Goal: Information Seeking & Learning: Check status

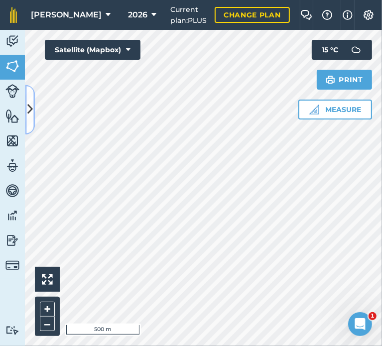
click at [32, 104] on icon at bounding box center [29, 109] width 5 height 17
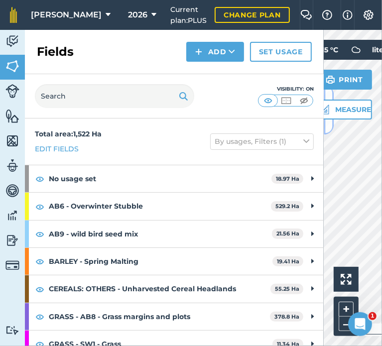
click at [329, 126] on button at bounding box center [328, 110] width 10 height 50
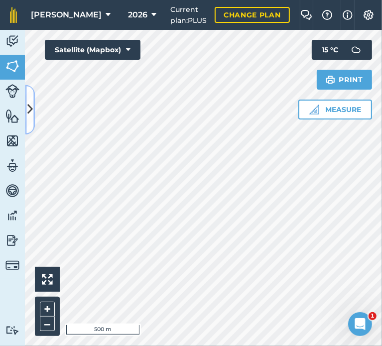
click at [28, 103] on icon at bounding box center [29, 109] width 5 height 17
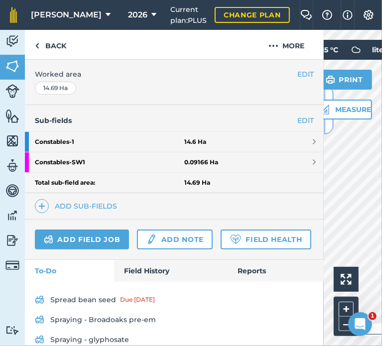
scroll to position [242, 0]
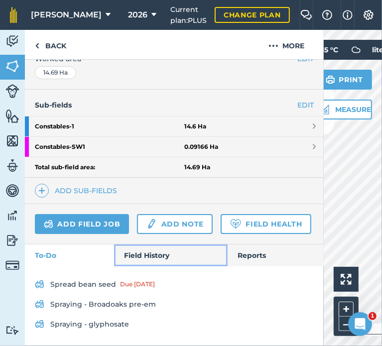
click at [144, 253] on link "Field History" at bounding box center [170, 255] width 113 height 22
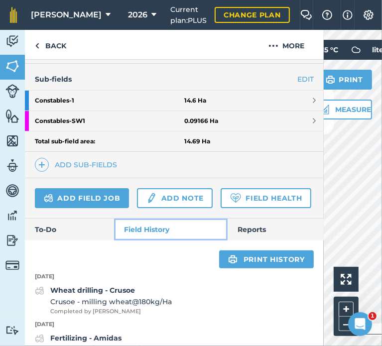
scroll to position [285, 0]
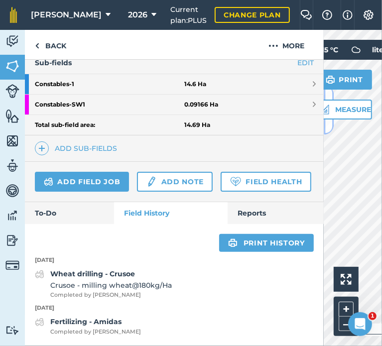
click at [326, 126] on button at bounding box center [328, 110] width 10 height 50
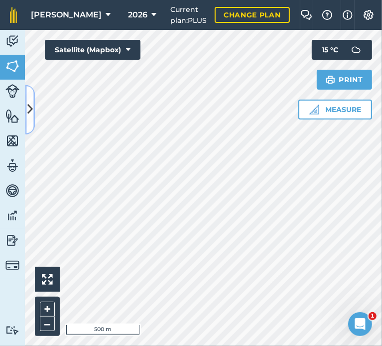
click at [28, 119] on button at bounding box center [30, 110] width 10 height 50
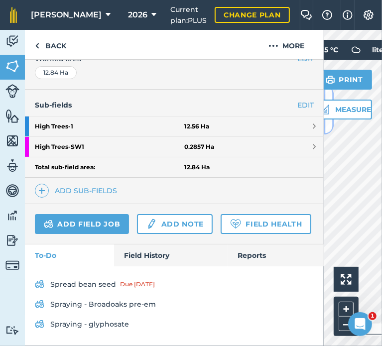
scroll to position [242, 0]
click at [158, 255] on link "Field History" at bounding box center [170, 255] width 113 height 22
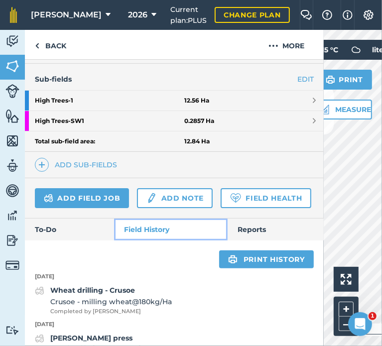
scroll to position [358, 0]
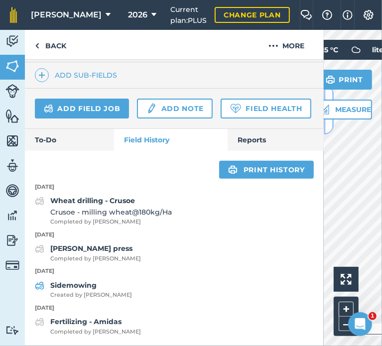
click at [328, 125] on button at bounding box center [328, 110] width 10 height 50
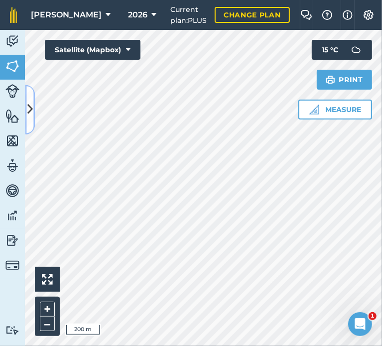
click at [31, 113] on icon at bounding box center [29, 109] width 5 height 17
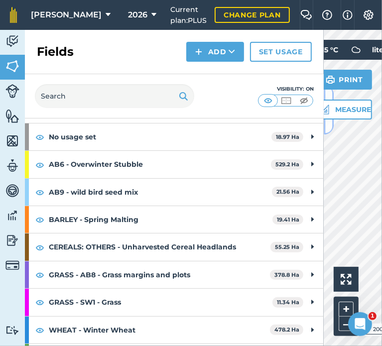
scroll to position [42, 0]
click at [327, 126] on button at bounding box center [328, 110] width 10 height 50
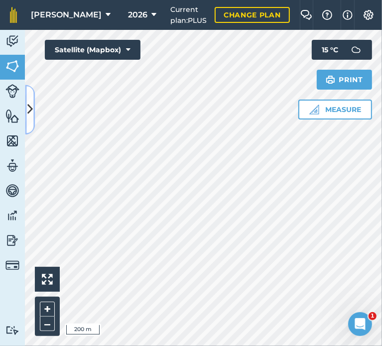
click at [29, 105] on icon at bounding box center [29, 109] width 5 height 17
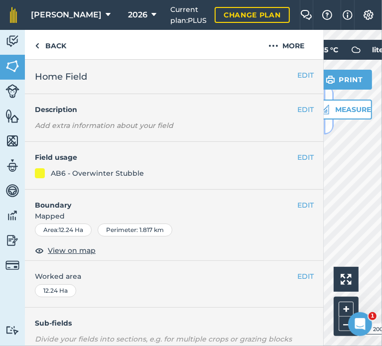
scroll to position [149, 0]
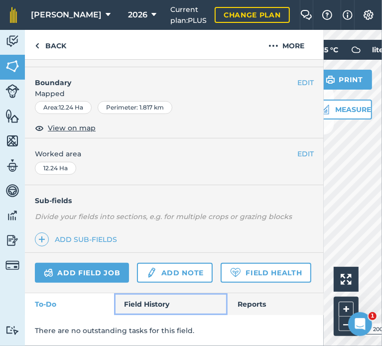
click at [156, 301] on link "Field History" at bounding box center [170, 304] width 113 height 22
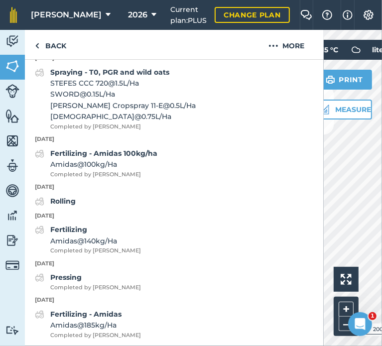
scroll to position [633, 0]
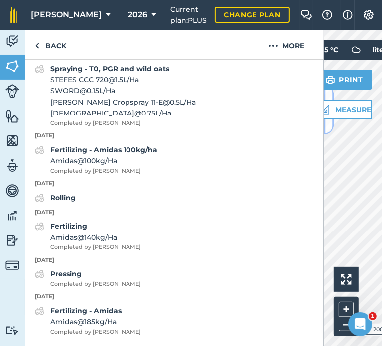
click at [330, 126] on button at bounding box center [328, 110] width 10 height 50
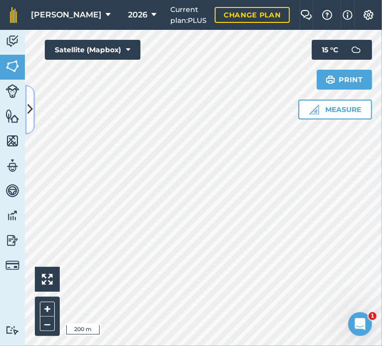
click at [29, 109] on icon at bounding box center [29, 109] width 5 height 17
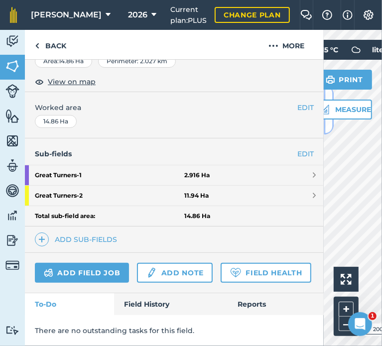
scroll to position [194, 0]
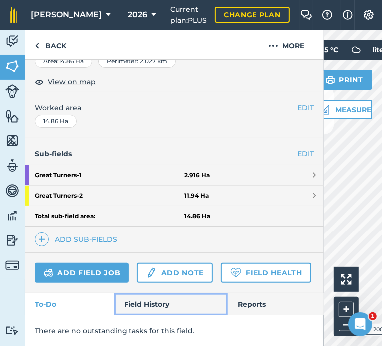
click at [135, 311] on link "Field History" at bounding box center [170, 304] width 113 height 22
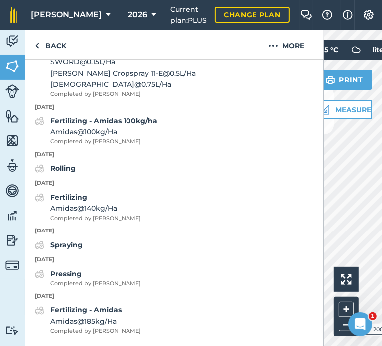
scroll to position [741, 0]
click at [327, 124] on button at bounding box center [328, 110] width 10 height 50
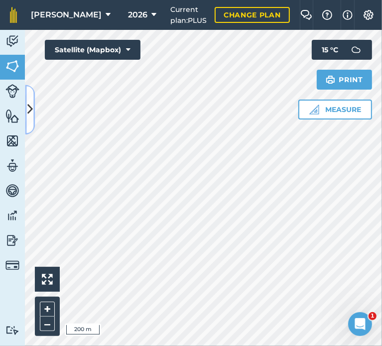
click at [29, 108] on icon at bounding box center [29, 109] width 5 height 17
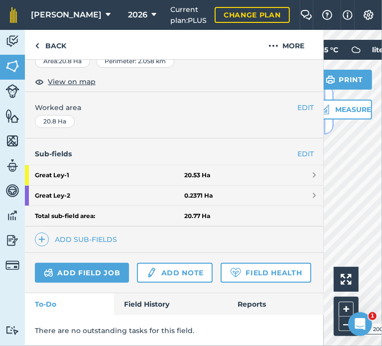
scroll to position [194, 0]
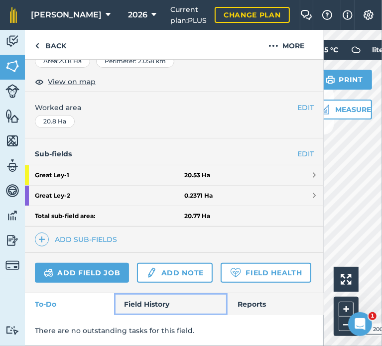
click at [149, 312] on link "Field History" at bounding box center [170, 304] width 113 height 22
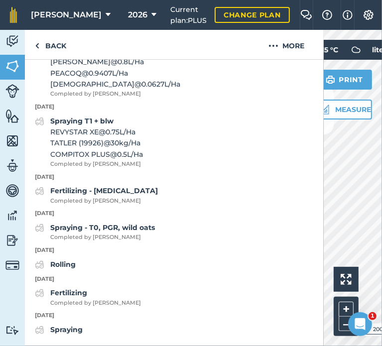
scroll to position [592, 0]
click at [327, 126] on button at bounding box center [328, 110] width 10 height 50
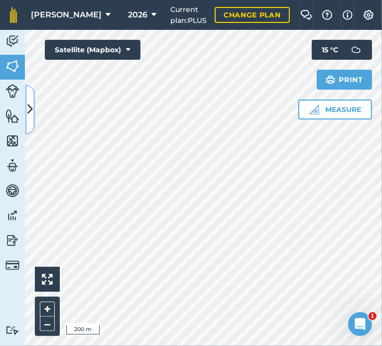
click at [32, 120] on button at bounding box center [30, 110] width 10 height 50
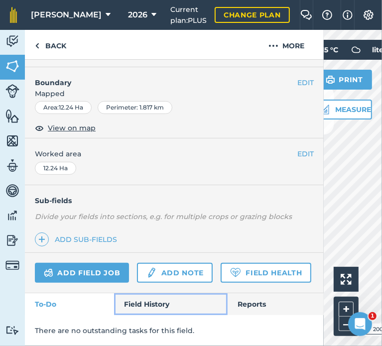
click at [134, 306] on link "Field History" at bounding box center [170, 304] width 113 height 22
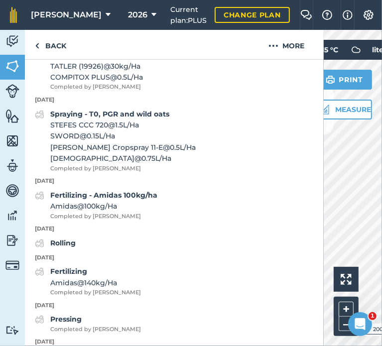
scroll to position [311, 0]
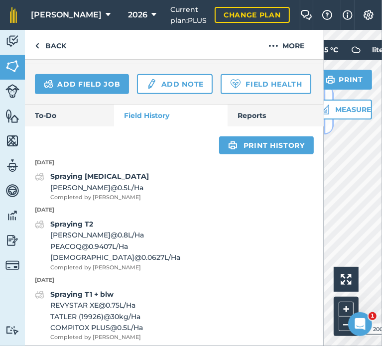
click at [326, 127] on button at bounding box center [328, 110] width 10 height 50
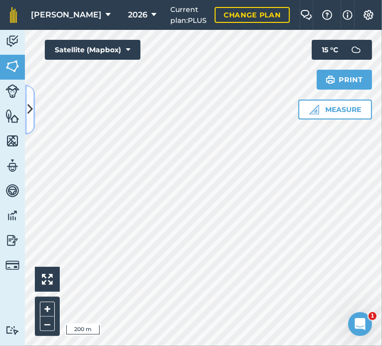
click at [31, 107] on icon at bounding box center [29, 109] width 5 height 17
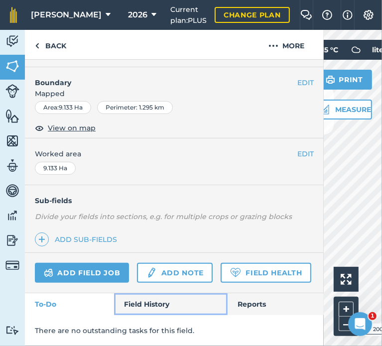
click at [149, 307] on link "Field History" at bounding box center [170, 304] width 113 height 22
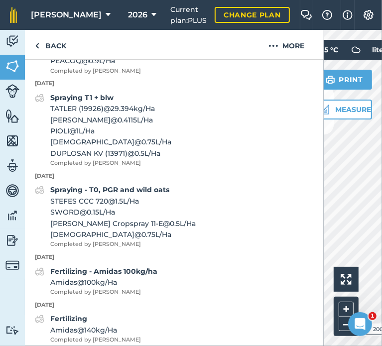
scroll to position [590, 0]
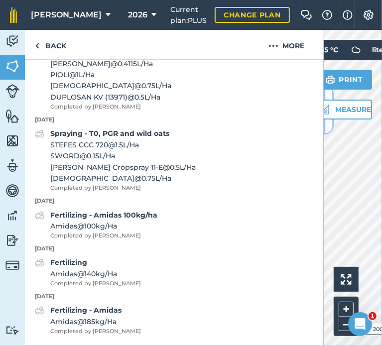
click at [328, 130] on button at bounding box center [328, 110] width 10 height 50
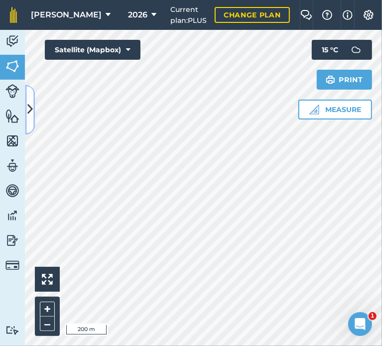
click at [34, 114] on button at bounding box center [30, 110] width 10 height 50
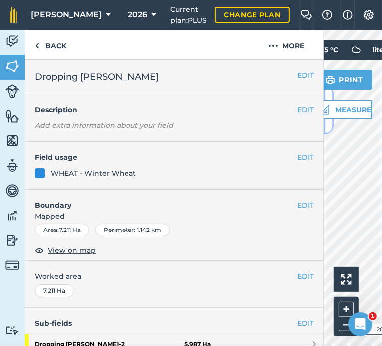
scroll to position [195, 0]
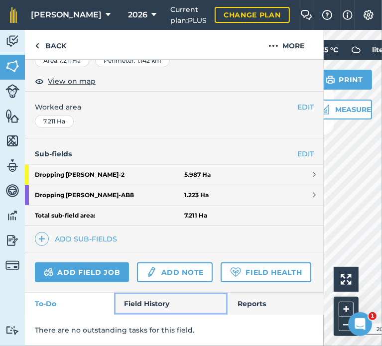
click at [163, 310] on link "Field History" at bounding box center [170, 304] width 113 height 22
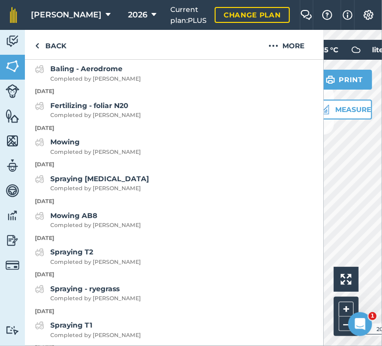
scroll to position [501, 0]
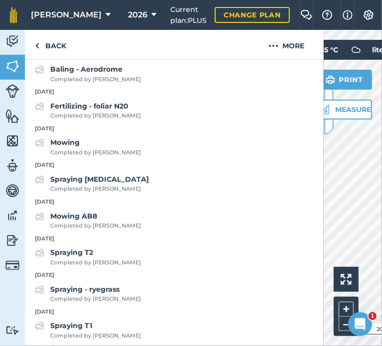
click at [327, 125] on button at bounding box center [328, 110] width 10 height 50
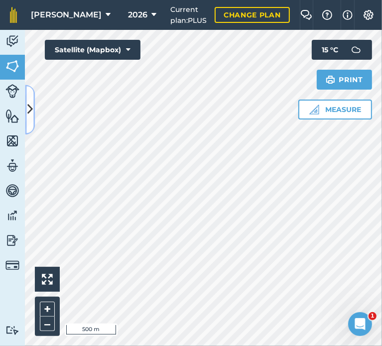
click at [28, 113] on icon at bounding box center [29, 109] width 5 height 17
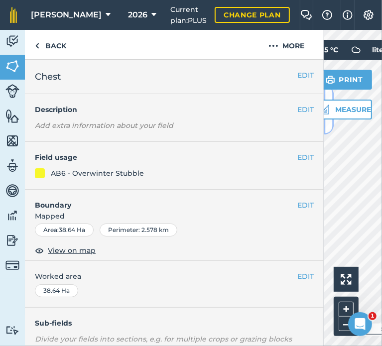
scroll to position [149, 0]
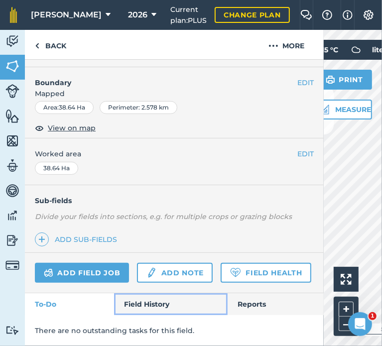
click at [137, 308] on link "Field History" at bounding box center [170, 304] width 113 height 22
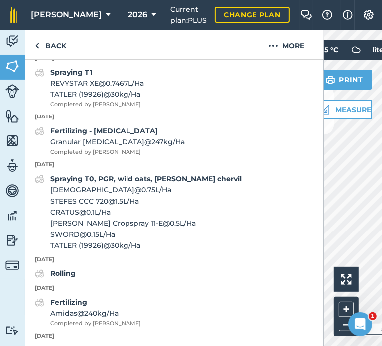
scroll to position [596, 0]
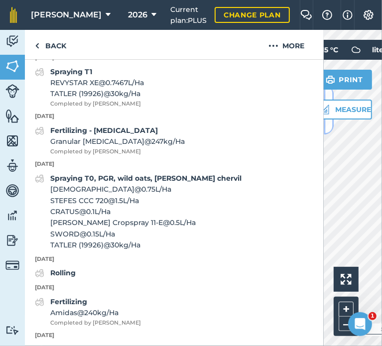
click at [326, 126] on button at bounding box center [328, 110] width 10 height 50
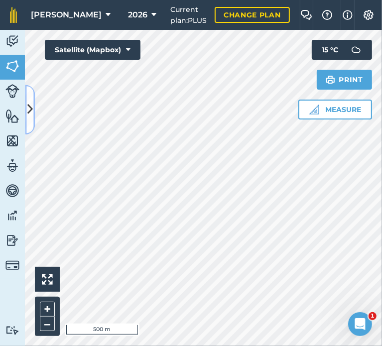
click at [27, 112] on icon at bounding box center [29, 109] width 5 height 17
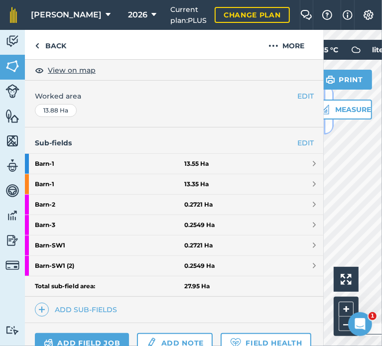
scroll to position [344, 0]
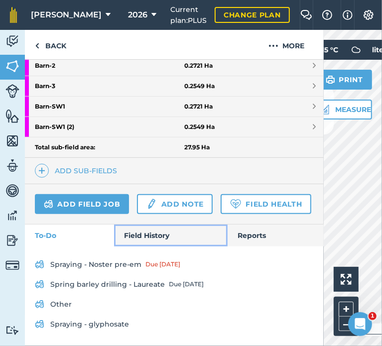
click at [161, 238] on link "Field History" at bounding box center [170, 235] width 113 height 22
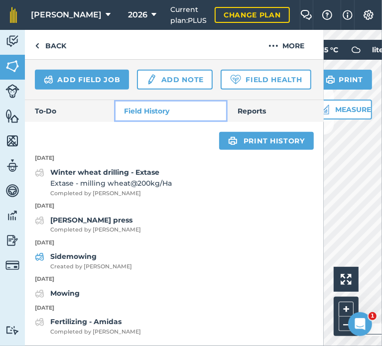
scroll to position [469, 0]
click at [330, 123] on button at bounding box center [328, 110] width 10 height 50
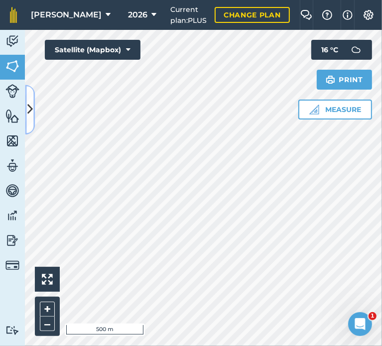
click at [32, 116] on icon at bounding box center [29, 109] width 5 height 17
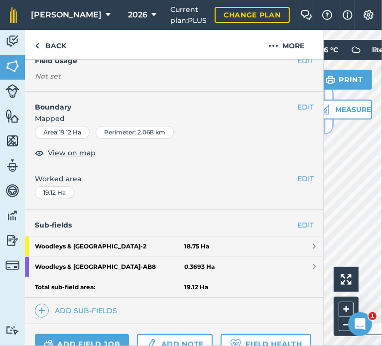
scroll to position [194, 0]
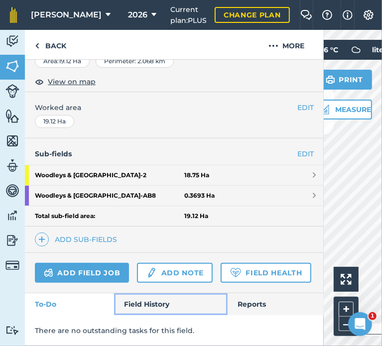
click at [159, 305] on link "Field History" at bounding box center [170, 304] width 113 height 22
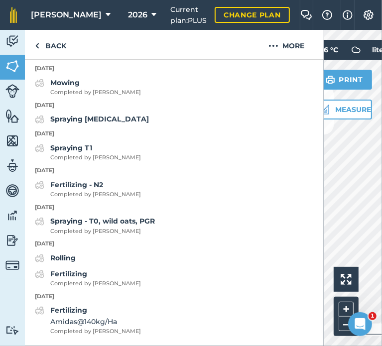
scroll to position [512, 0]
click at [95, 190] on div "Fertilizing - N2 Completed by [PERSON_NAME]" at bounding box center [95, 189] width 91 height 20
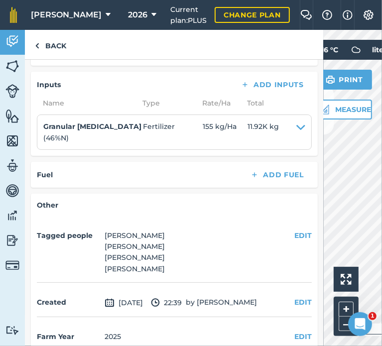
scroll to position [459, 0]
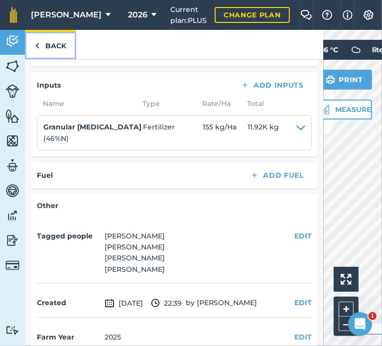
click at [52, 42] on link "Back" at bounding box center [50, 44] width 51 height 29
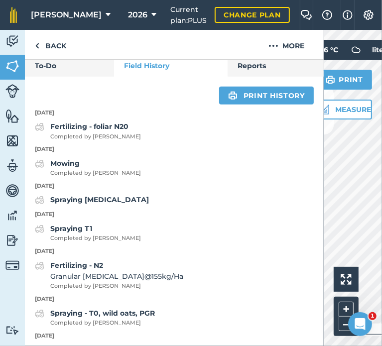
scroll to position [406, 0]
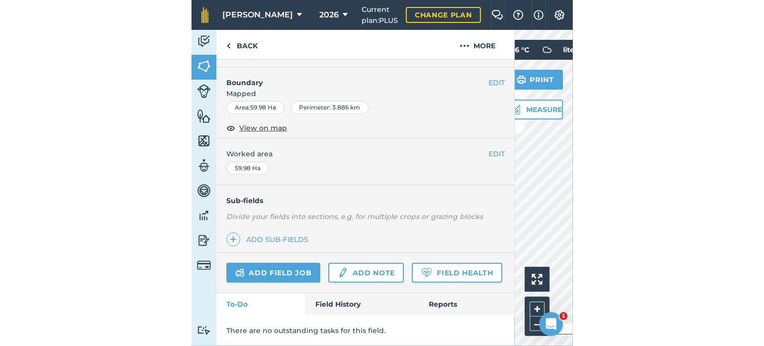
scroll to position [149, 0]
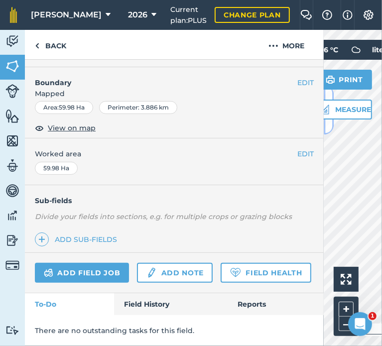
click at [325, 124] on button at bounding box center [328, 110] width 10 height 50
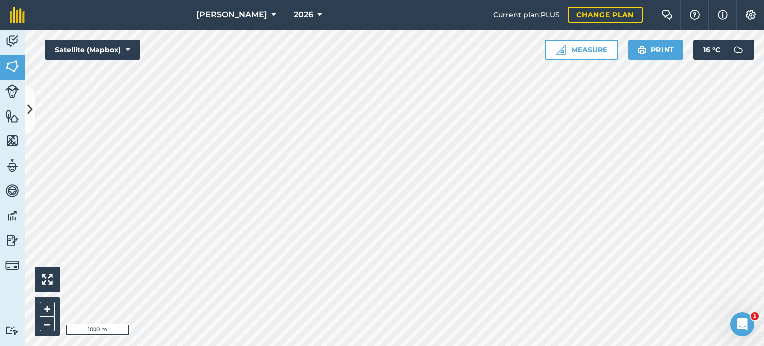
click at [407, 24] on div "[PERSON_NAME] 2026 Current plan : PLUS Change plan Farm Chat Help Info Settings…" at bounding box center [382, 173] width 764 height 346
click at [271, 10] on div "[PERSON_NAME] 2026 Current plan : PLUS Change plan Farm Chat Help Info Settings…" at bounding box center [382, 173] width 764 height 346
